Goal: Book appointment/travel/reservation

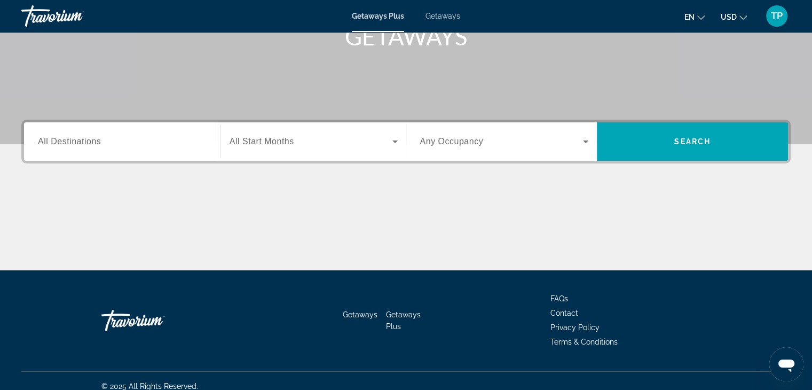
scroll to position [174, 0]
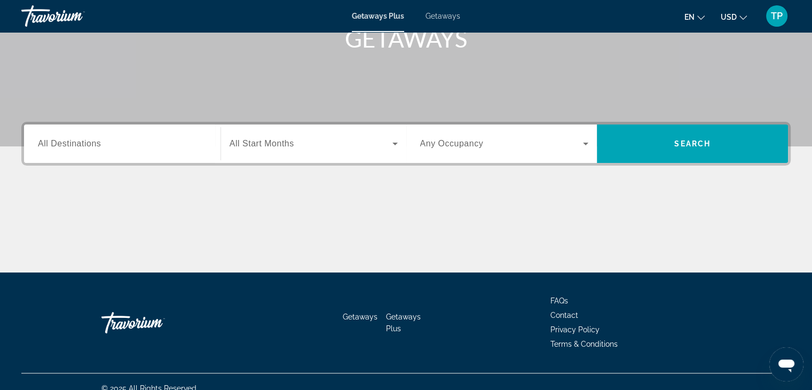
click at [95, 143] on span "All Destinations" at bounding box center [69, 143] width 63 height 9
click at [95, 143] on input "Destination All Destinations" at bounding box center [122, 144] width 169 height 13
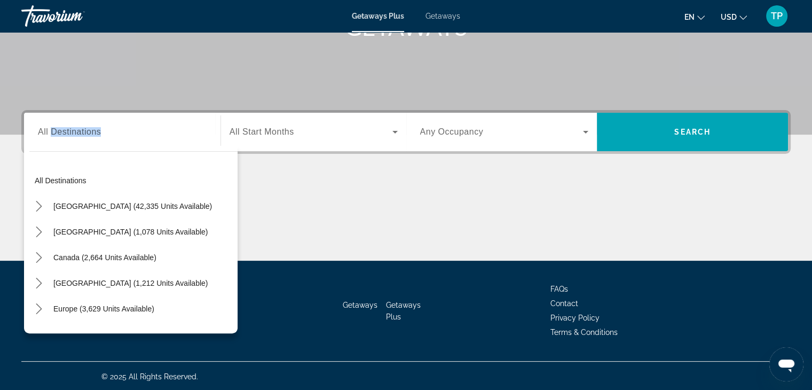
click at [95, 143] on div "Destination All Destinations" at bounding box center [122, 132] width 169 height 30
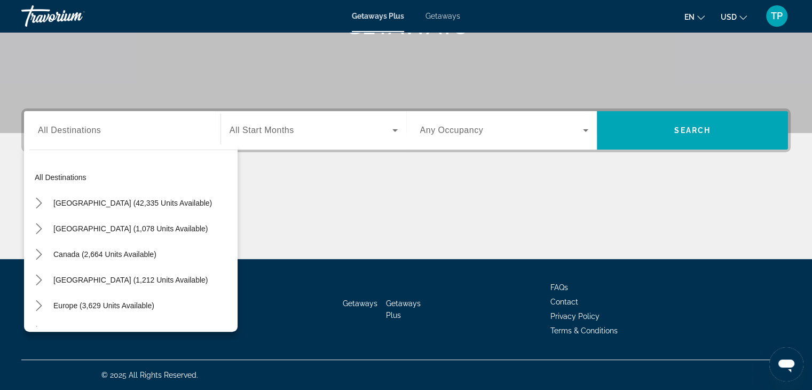
scroll to position [0, 0]
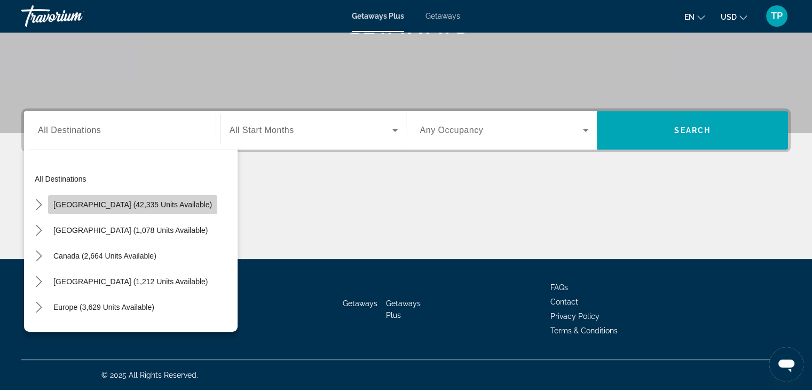
click at [163, 198] on span "Select destination: United States (42,335 units available)" at bounding box center [132, 205] width 169 height 26
type input "**********"
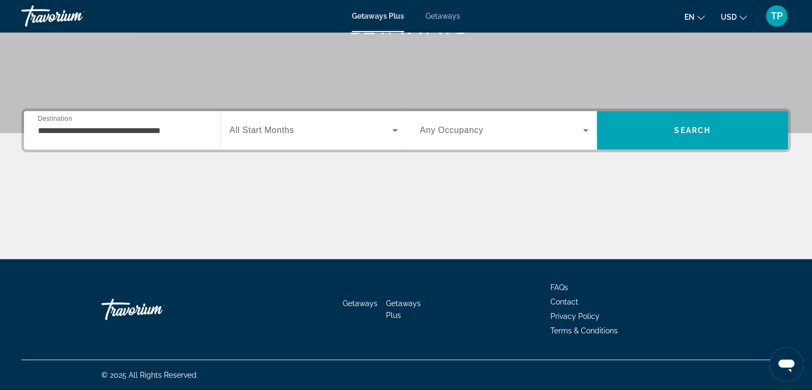
click at [273, 132] on span "All Start Months" at bounding box center [261, 129] width 65 height 9
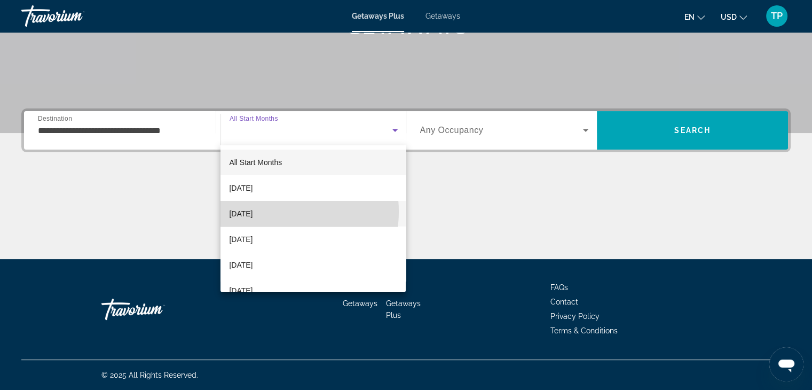
click at [252, 211] on span "[DATE]" at bounding box center [240, 213] width 23 height 13
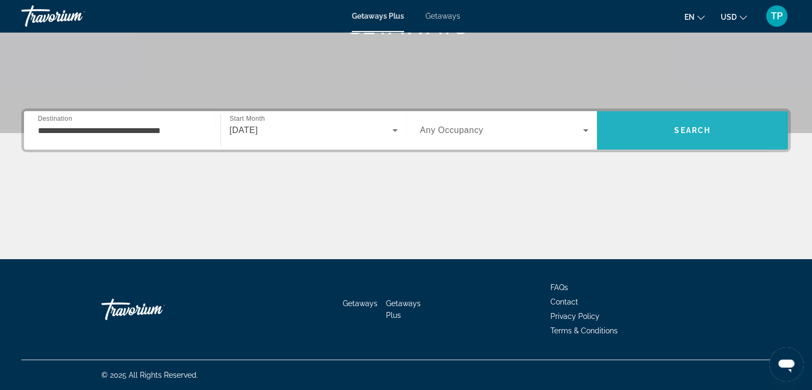
click at [641, 122] on span "Search" at bounding box center [692, 130] width 191 height 26
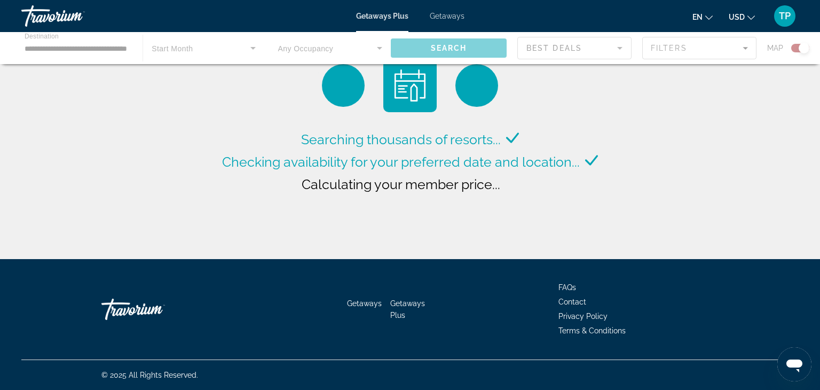
click at [734, 110] on div "Searching thousands of resorts... Checking availability for your preferred date…" at bounding box center [410, 132] width 820 height 264
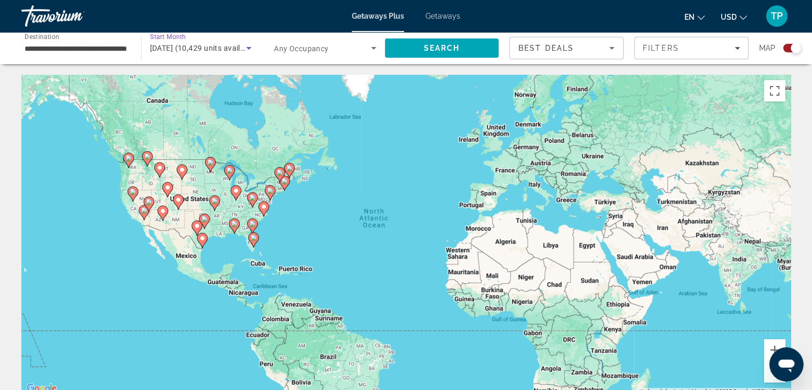
click at [249, 47] on icon "Search widget" at bounding box center [248, 48] width 5 height 3
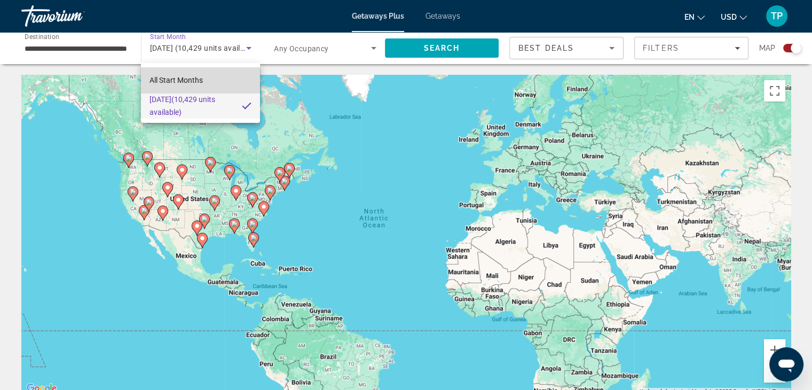
click at [191, 85] on span "All Start Months" at bounding box center [175, 80] width 53 height 13
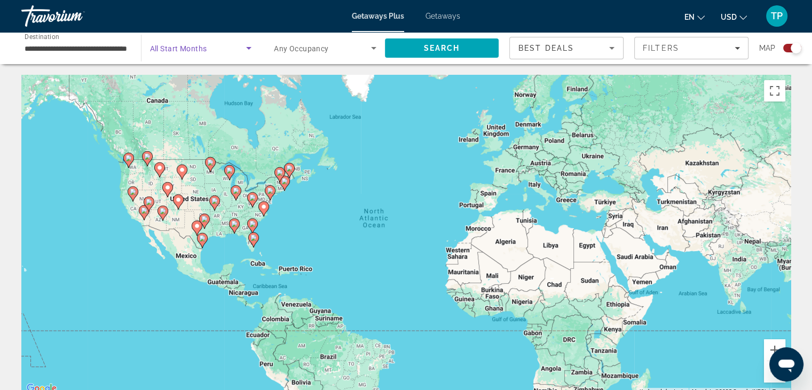
click at [248, 50] on icon "Search widget" at bounding box center [248, 48] width 13 height 13
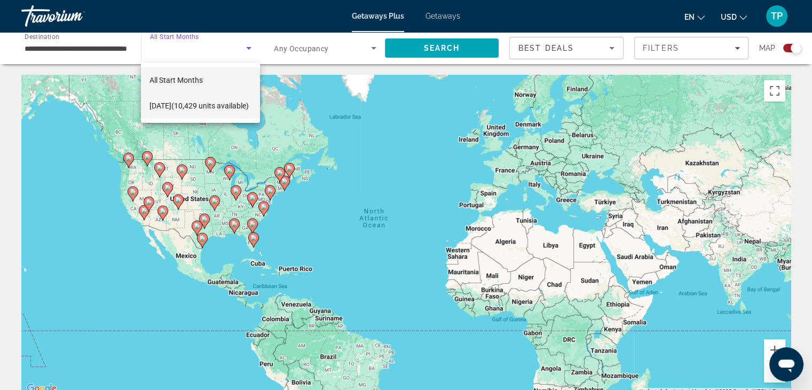
drag, startPoint x: 192, startPoint y: 82, endPoint x: 179, endPoint y: 100, distance: 23.0
click at [179, 100] on div "All Start Months [DATE] (10,429 units available)" at bounding box center [200, 93] width 119 height 60
click at [733, 48] on div at bounding box center [406, 195] width 812 height 390
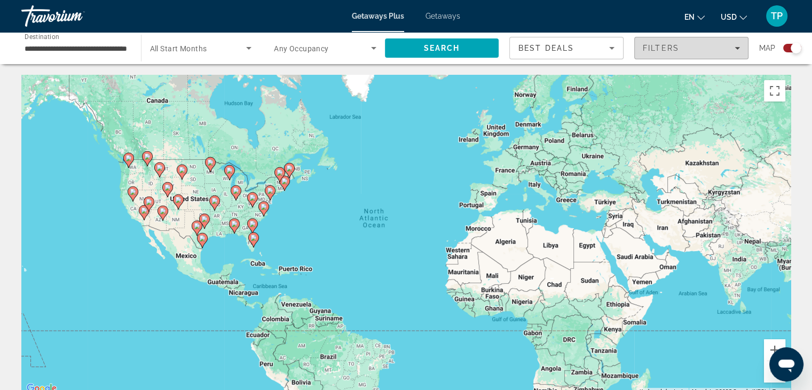
click at [737, 48] on icon "Filters" at bounding box center [736, 48] width 5 height 3
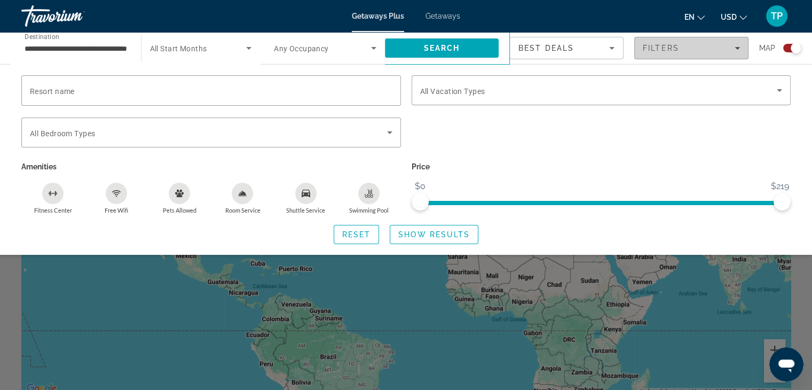
click at [737, 48] on icon "Filters" at bounding box center [736, 48] width 5 height 3
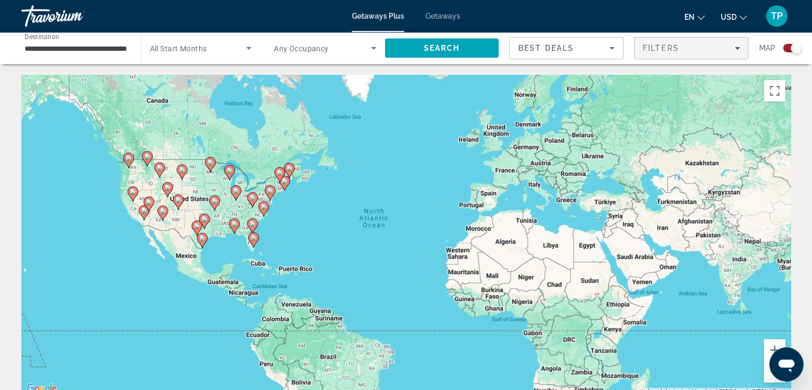
click at [737, 48] on icon "Filters" at bounding box center [736, 48] width 5 height 3
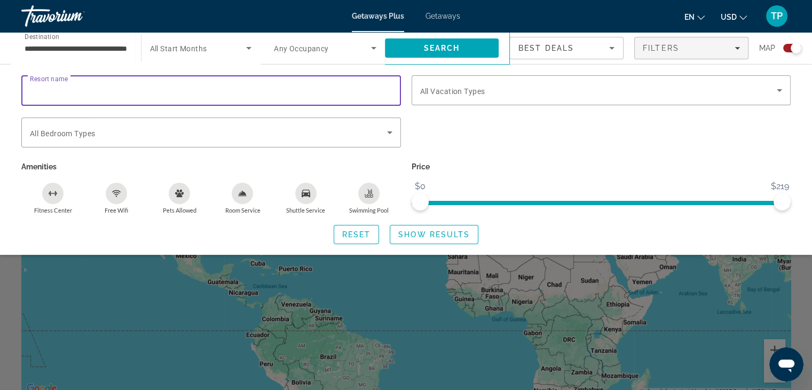
click at [236, 96] on input "Resort name" at bounding box center [211, 90] width 362 height 13
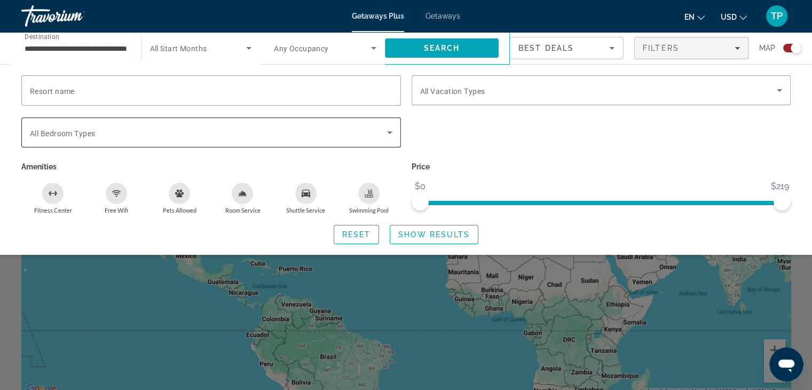
click at [342, 123] on div "Search widget" at bounding box center [211, 132] width 362 height 30
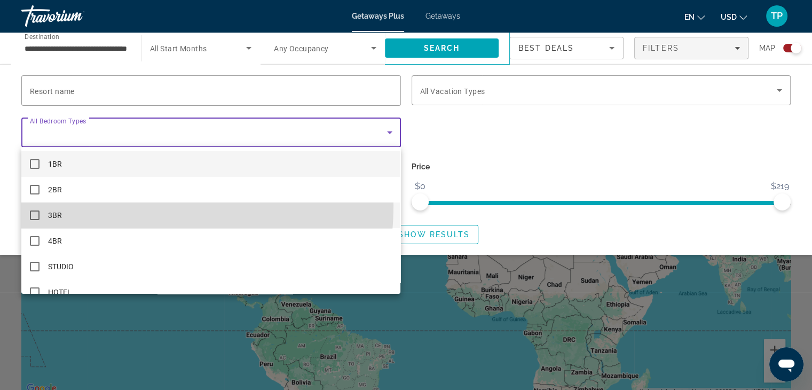
click at [122, 205] on mat-option "3BR" at bounding box center [210, 215] width 379 height 26
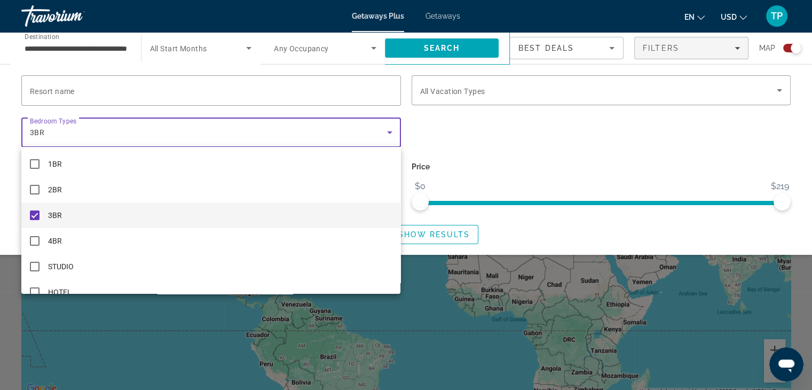
click at [439, 152] on div at bounding box center [406, 195] width 812 height 390
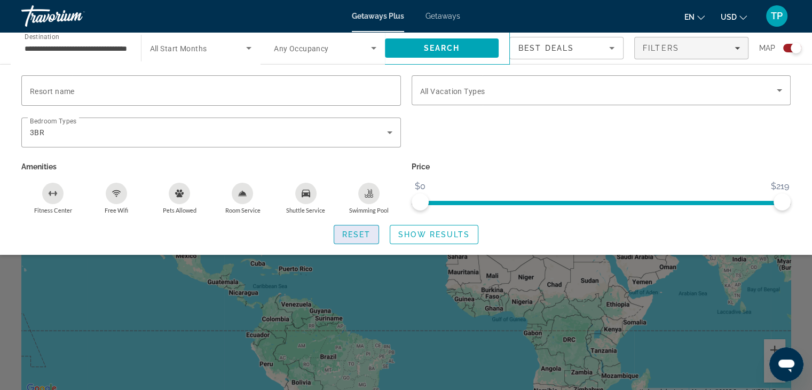
click at [370, 237] on span "Reset" at bounding box center [356, 234] width 29 height 9
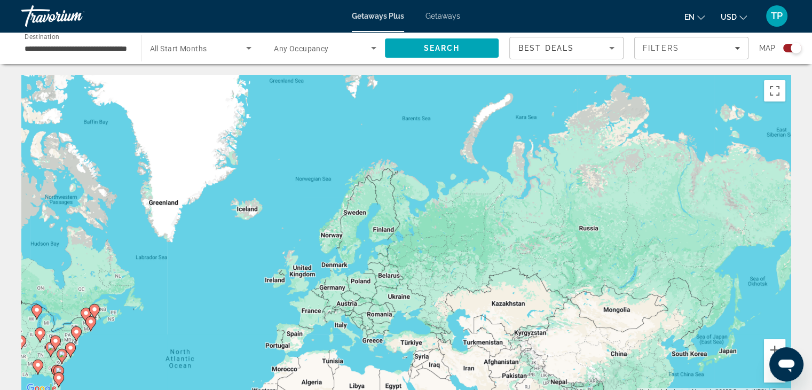
drag, startPoint x: 589, startPoint y: 143, endPoint x: 393, endPoint y: 285, distance: 242.3
click at [393, 285] on div "To activate drag with keyboard, press Alt + Enter. Once in keyboard drag state,…" at bounding box center [405, 235] width 769 height 320
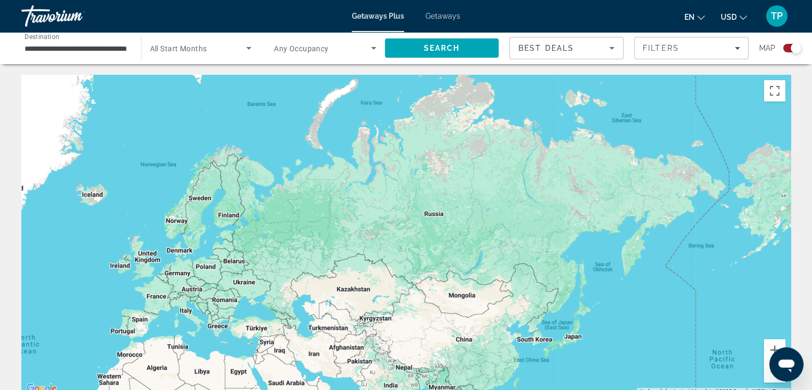
drag, startPoint x: 517, startPoint y: 227, endPoint x: 345, endPoint y: 211, distance: 172.6
click at [345, 211] on div "To activate drag with keyboard, press Alt + Enter. Once in keyboard drag state,…" at bounding box center [405, 235] width 769 height 320
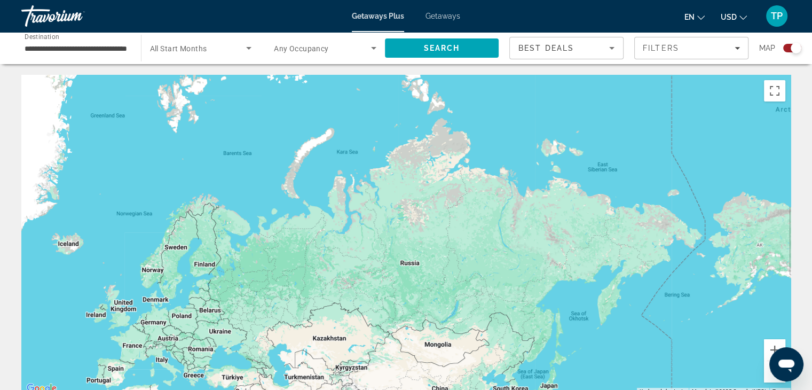
drag, startPoint x: 332, startPoint y: 211, endPoint x: 382, endPoint y: 227, distance: 52.2
click at [382, 227] on div "To activate drag with keyboard, press Alt + Enter. Once in keyboard drag state,…" at bounding box center [405, 235] width 769 height 320
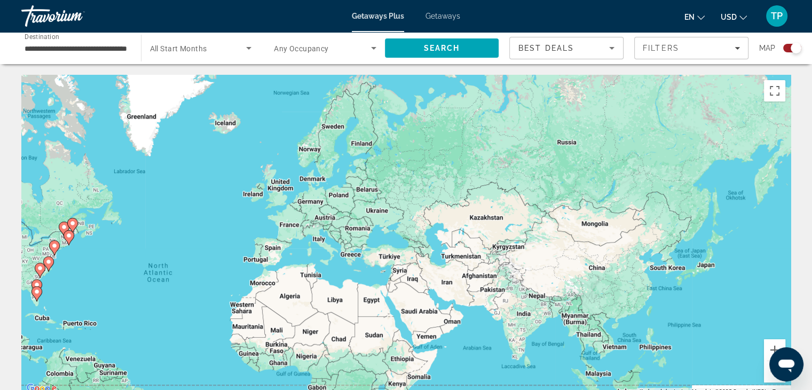
drag, startPoint x: 383, startPoint y: 203, endPoint x: 417, endPoint y: 132, distance: 78.3
click at [417, 132] on div "To activate drag with keyboard, press Alt + Enter. Once in keyboard drag state,…" at bounding box center [405, 235] width 769 height 320
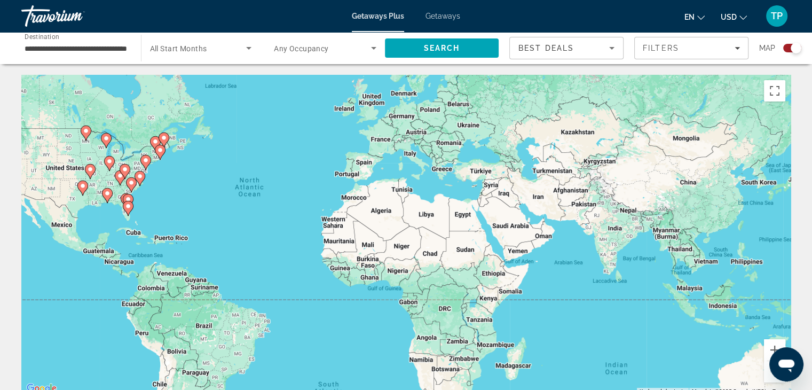
drag, startPoint x: 397, startPoint y: 131, endPoint x: 490, endPoint y: 85, distance: 103.4
click at [490, 85] on div "To activate drag with keyboard, press Alt + Enter. Once in keyboard drag state,…" at bounding box center [405, 235] width 769 height 320
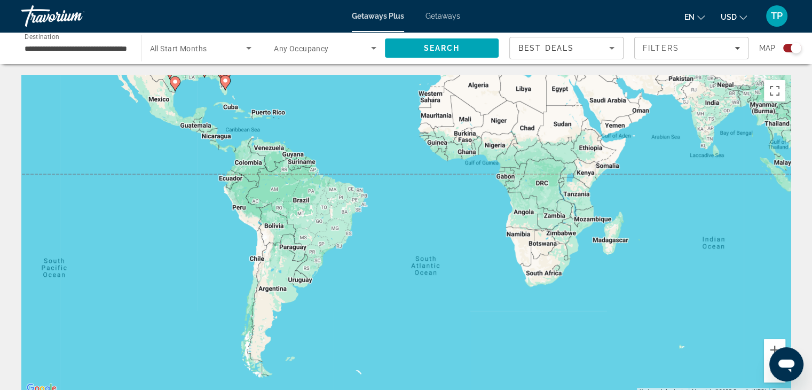
drag, startPoint x: 365, startPoint y: 129, endPoint x: 409, endPoint y: 16, distance: 121.3
click at [409, 16] on div "**********" at bounding box center [406, 195] width 812 height 390
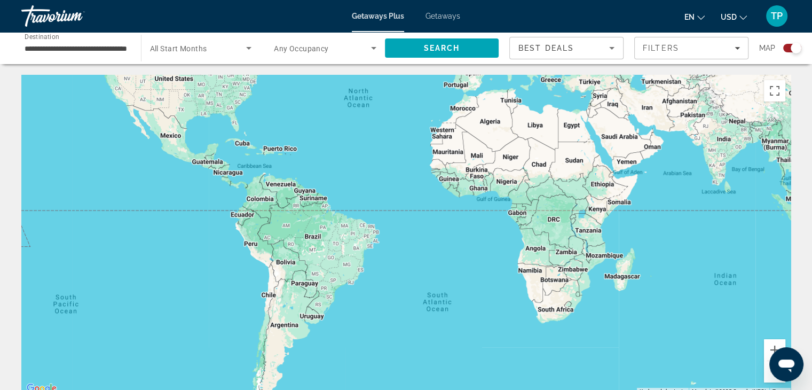
drag, startPoint x: 381, startPoint y: 75, endPoint x: 387, endPoint y: 145, distance: 70.3
click at [387, 145] on div "Main content" at bounding box center [405, 235] width 769 height 320
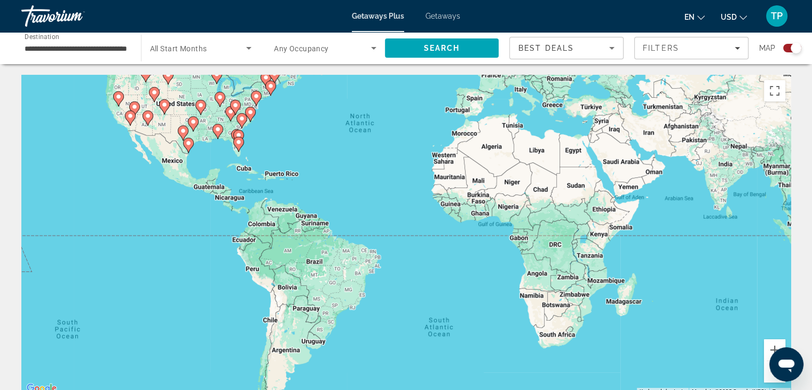
drag, startPoint x: 388, startPoint y: 150, endPoint x: 388, endPoint y: 160, distance: 9.6
click at [388, 160] on div "To activate drag with keyboard, press Alt + Enter. Once in keyboard drag state,…" at bounding box center [405, 235] width 769 height 320
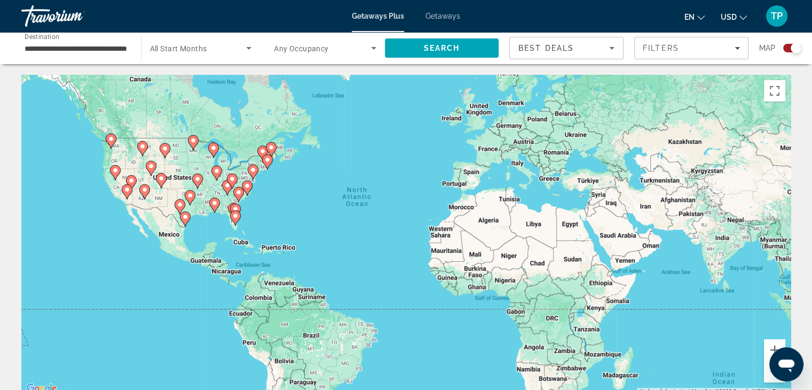
drag, startPoint x: 374, startPoint y: 177, endPoint x: 369, endPoint y: 250, distance: 73.3
click at [369, 250] on div "To activate drag with keyboard, press Alt + Enter. Once in keyboard drag state,…" at bounding box center [405, 235] width 769 height 320
click at [252, 274] on div "To activate drag with keyboard, press Alt + Enter. Once in keyboard drag state,…" at bounding box center [405, 235] width 769 height 320
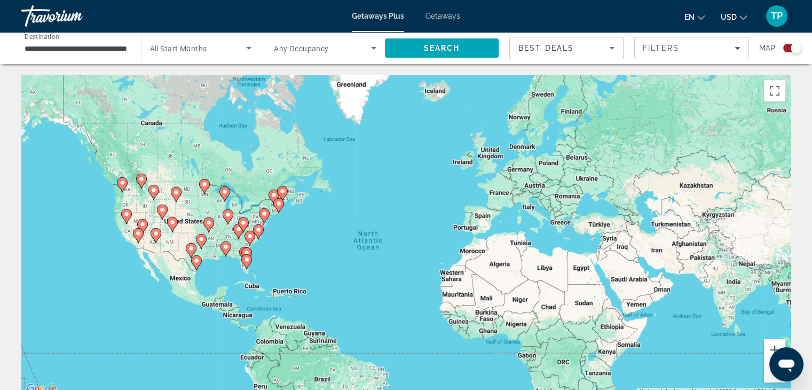
drag, startPoint x: 531, startPoint y: 160, endPoint x: 542, endPoint y: 205, distance: 46.2
click at [542, 205] on div "To activate drag with keyboard, press Alt + Enter. Once in keyboard drag state,…" at bounding box center [405, 235] width 769 height 320
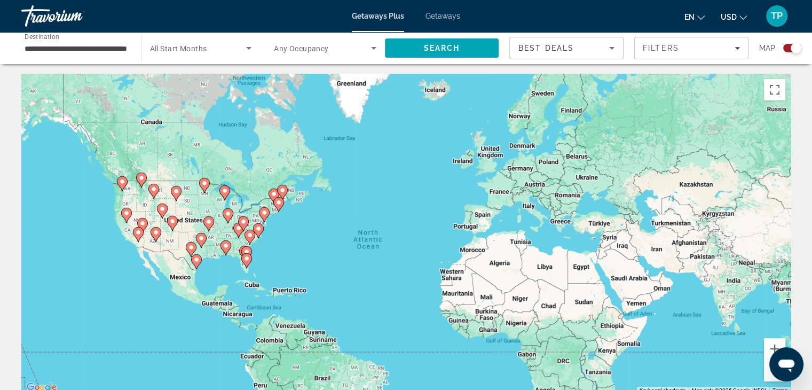
scroll to position [2, 0]
click at [302, 51] on span "Any Occupancy" at bounding box center [301, 48] width 55 height 9
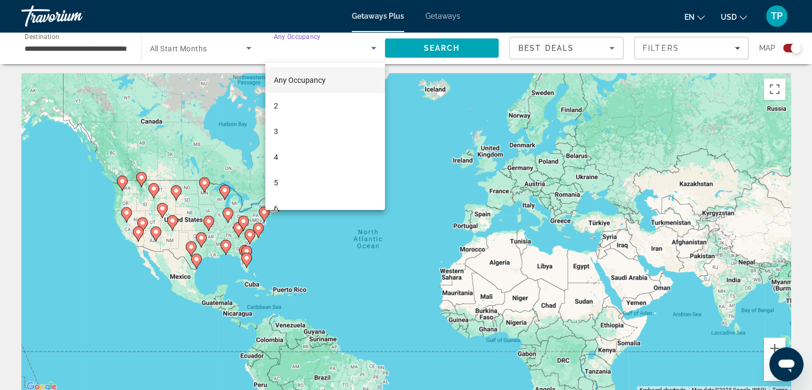
click at [217, 54] on div at bounding box center [406, 195] width 812 height 390
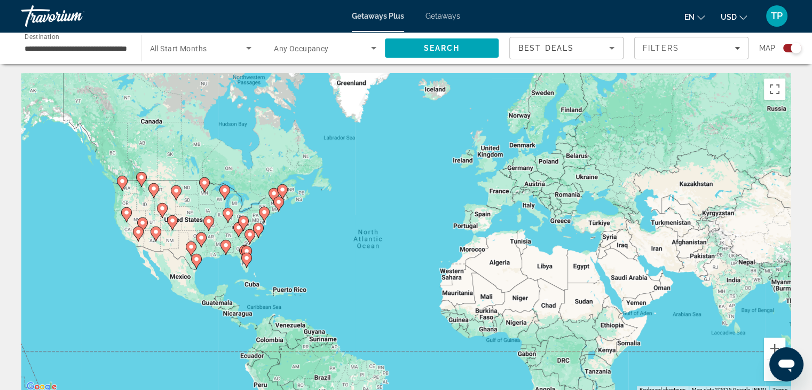
click at [247, 48] on icon "Search widget" at bounding box center [248, 48] width 13 height 13
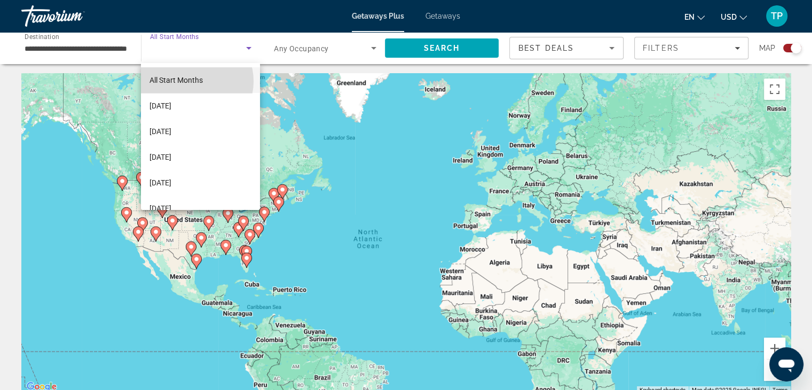
click at [192, 81] on span "All Start Months" at bounding box center [175, 80] width 53 height 9
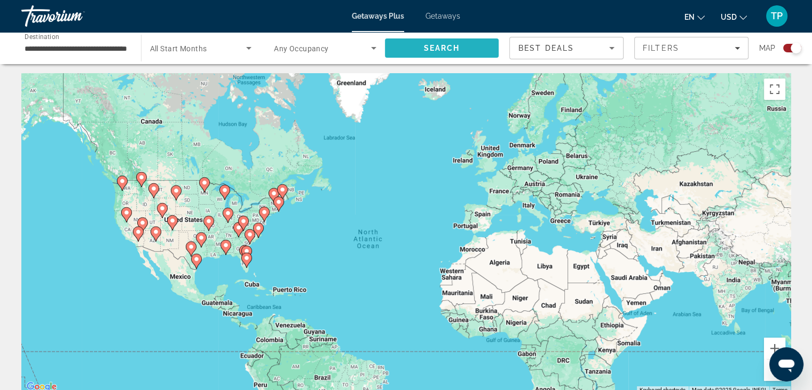
click at [438, 50] on span "Search" at bounding box center [441, 48] width 36 height 9
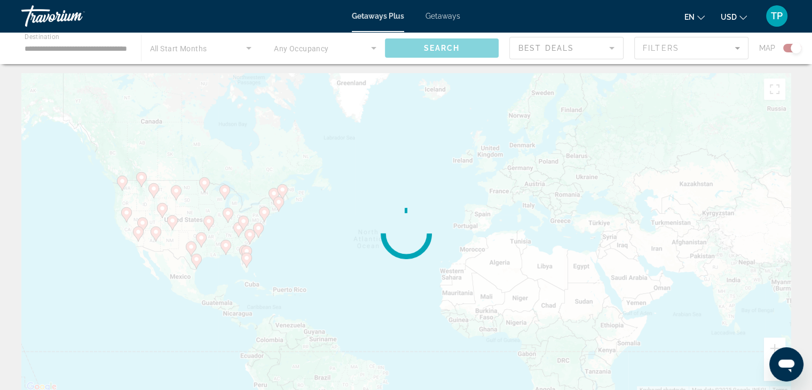
scroll to position [0, 0]
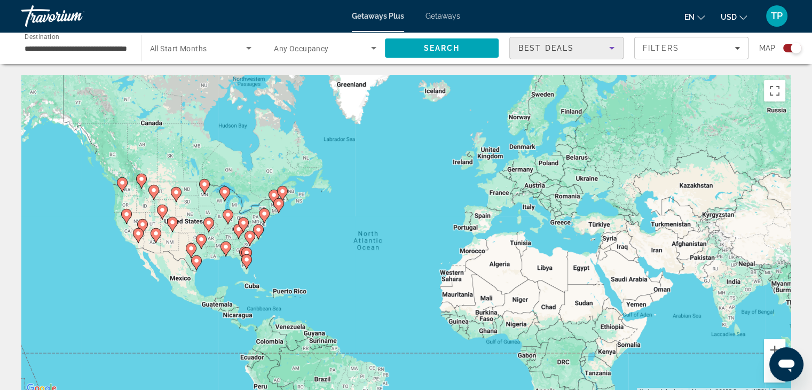
click at [611, 52] on icon "Sort by" at bounding box center [611, 48] width 13 height 13
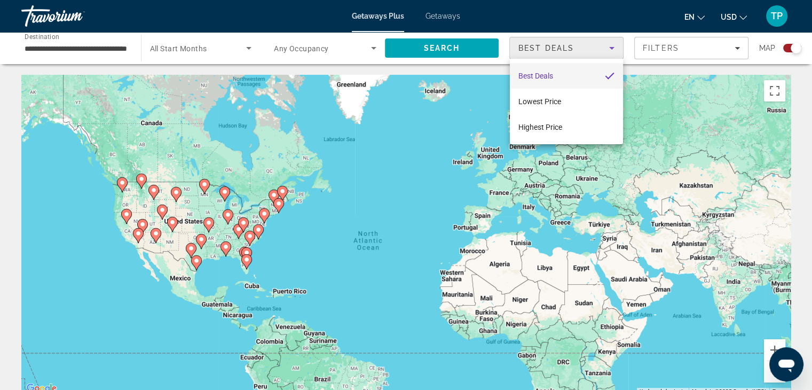
click at [543, 50] on div at bounding box center [406, 195] width 812 height 390
